Goal: Task Accomplishment & Management: Manage account settings

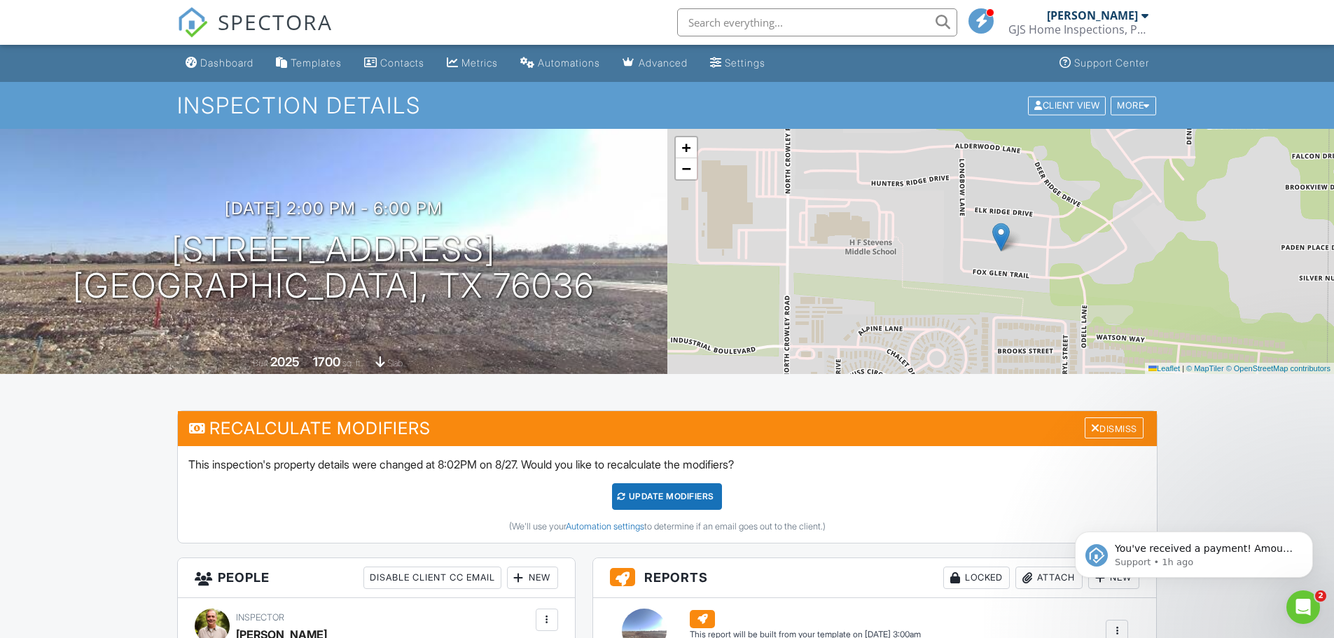
click at [220, 56] on link "Dashboard" at bounding box center [219, 63] width 79 height 26
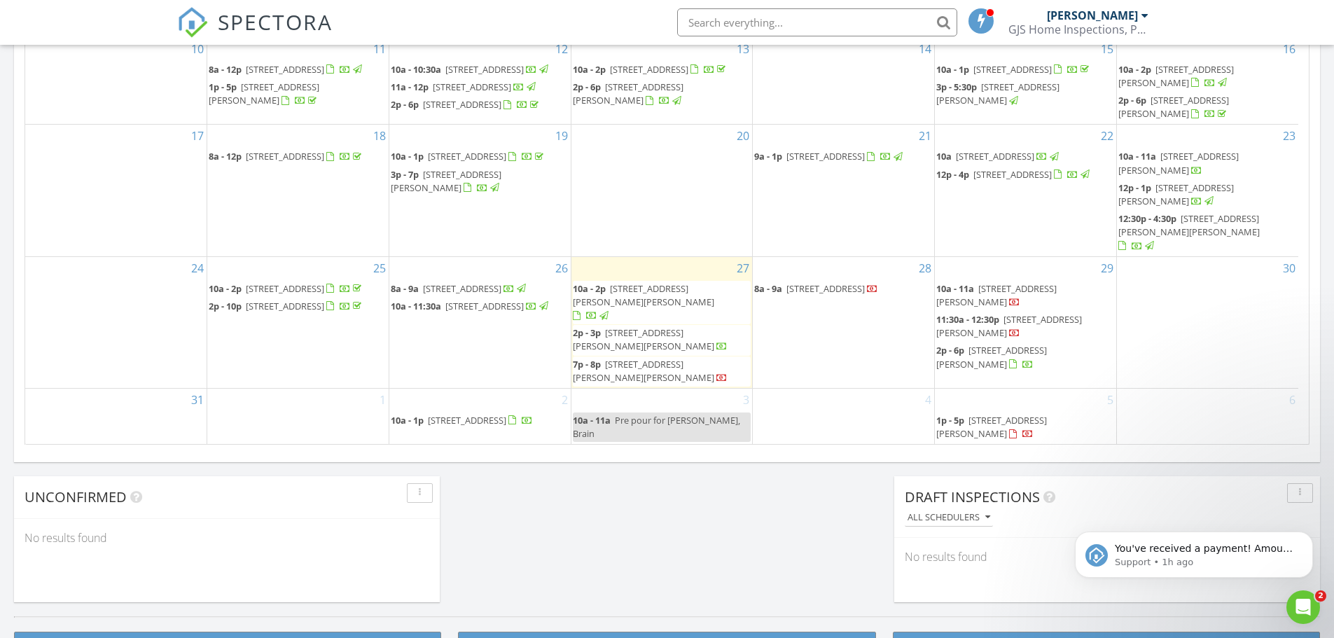
scroll to position [99, 0]
click at [1310, 537] on icon "Dismiss notification" at bounding box center [1308, 535] width 5 height 5
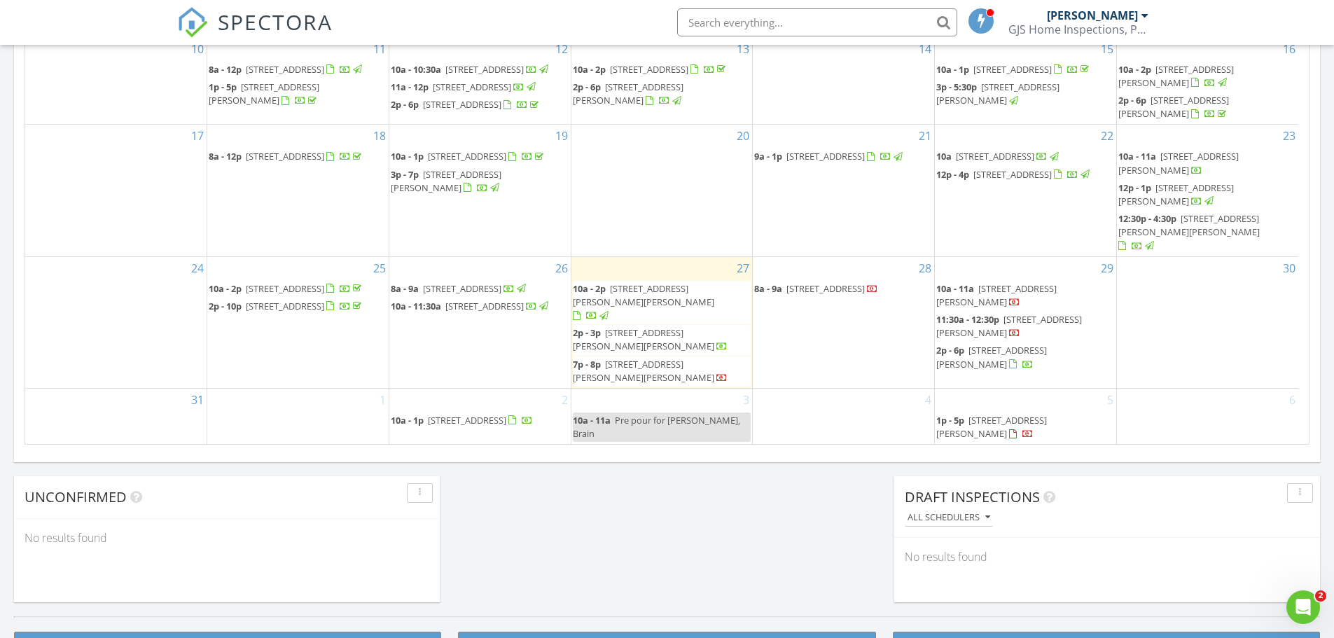
click at [701, 358] on span "1408 Schukar Ct, Irving 75061" at bounding box center [643, 371] width 141 height 26
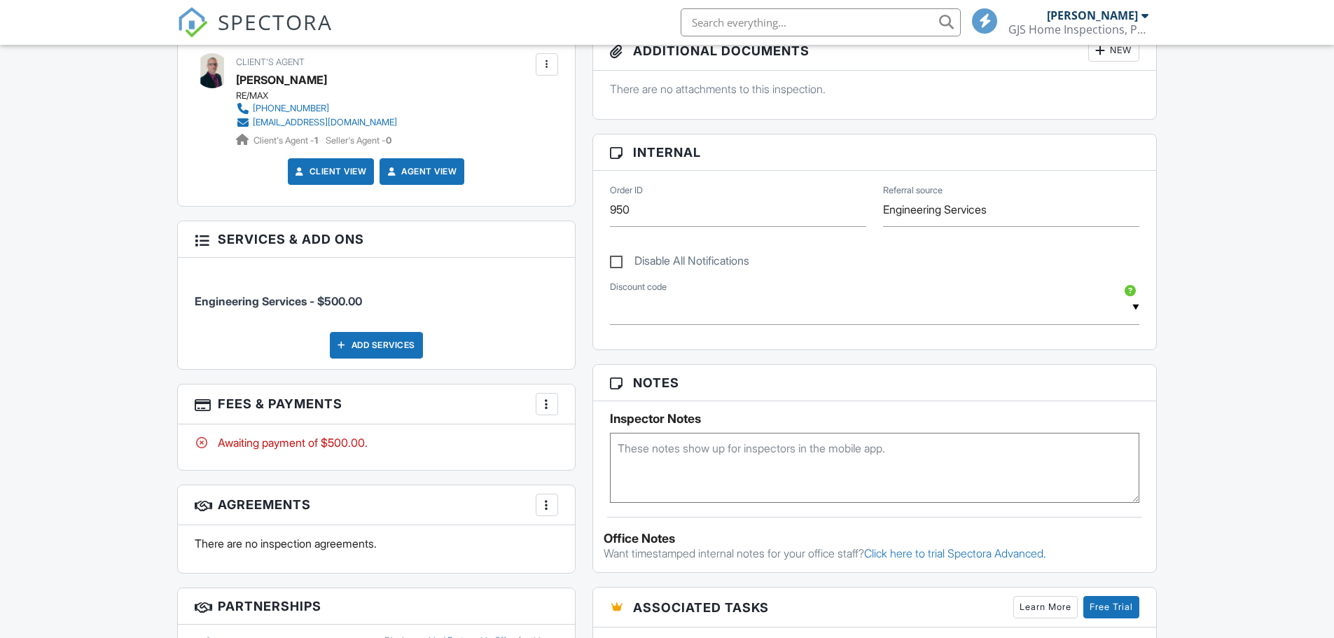
click at [536, 403] on div "More" at bounding box center [547, 404] width 22 height 22
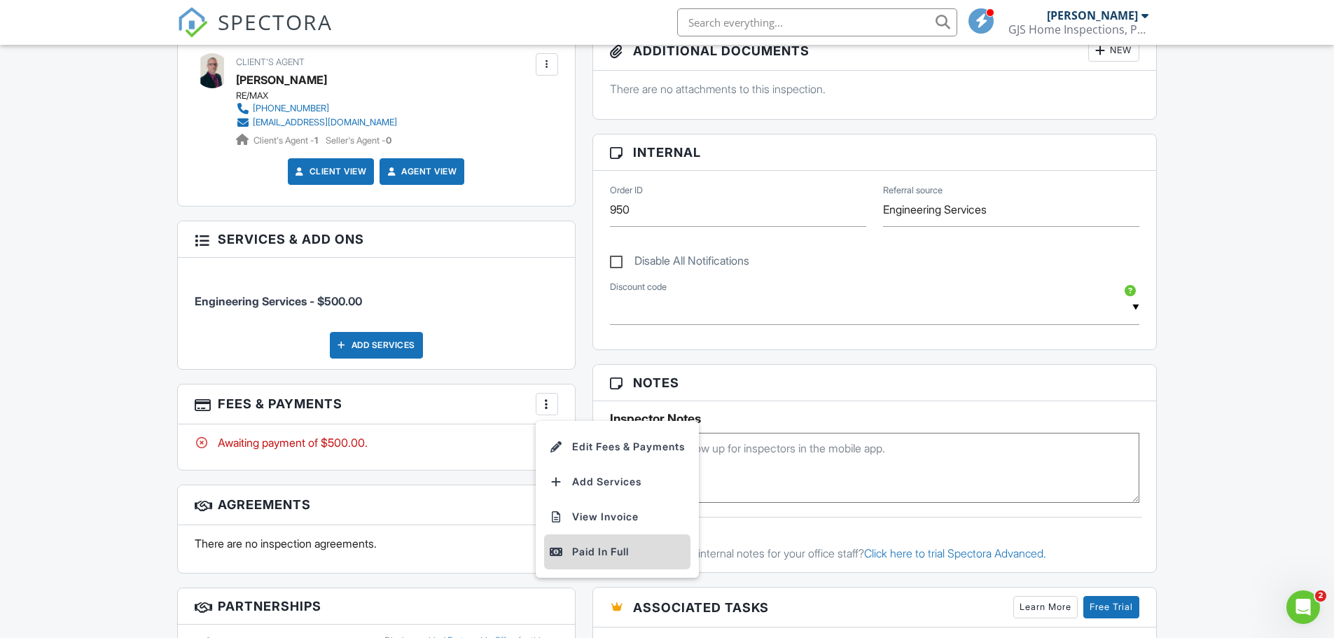
click at [599, 553] on div "Paid In Full" at bounding box center [617, 551] width 135 height 17
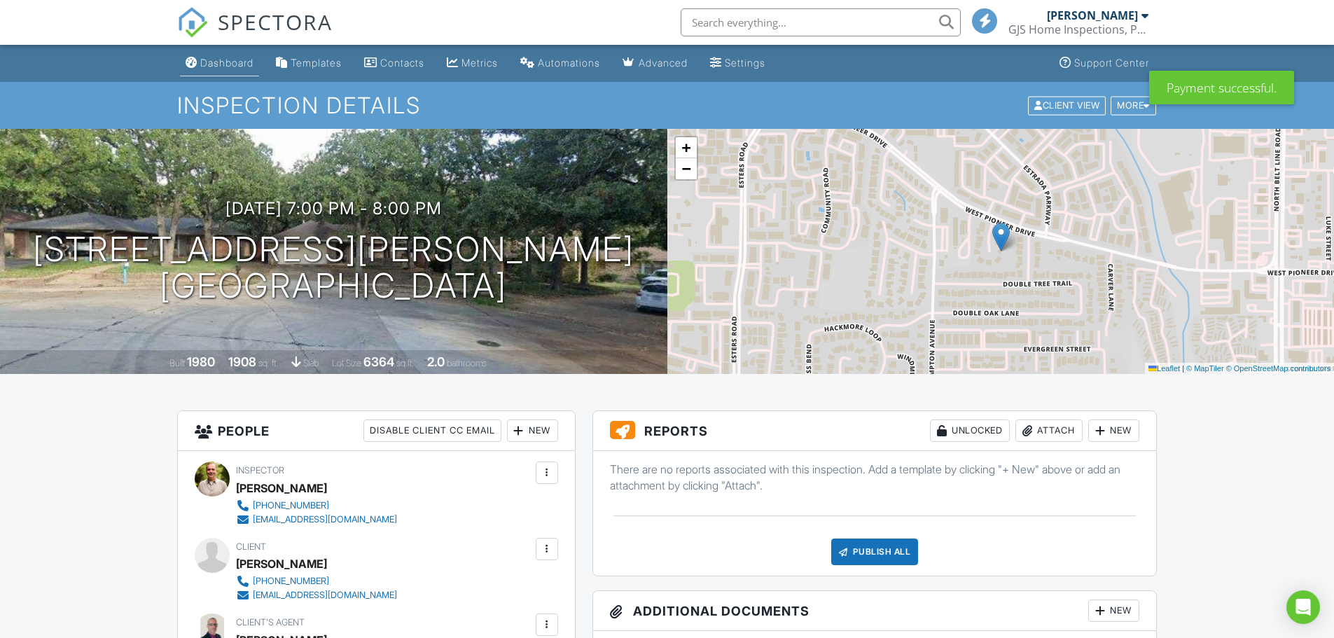
click at [226, 62] on div "Dashboard" at bounding box center [226, 63] width 53 height 12
